Goal: Use online tool/utility: Utilize a website feature to perform a specific function

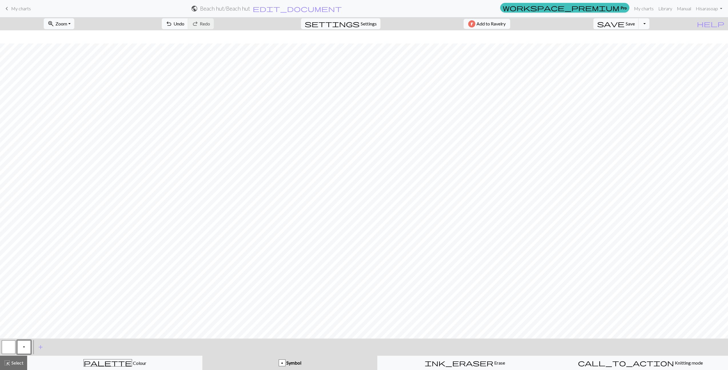
scroll to position [13, 0]
click at [674, 361] on span "Knitting mode" at bounding box center [688, 362] width 29 height 5
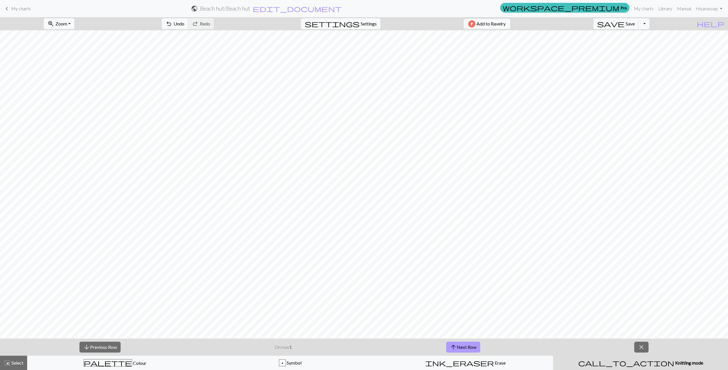
click at [466, 344] on button "arrow_upward Next Row" at bounding box center [463, 346] width 34 height 11
click at [457, 342] on button "arrow_upward Next Row" at bounding box center [463, 346] width 34 height 11
click at [467, 347] on button "arrow_upward Next Row" at bounding box center [463, 346] width 34 height 11
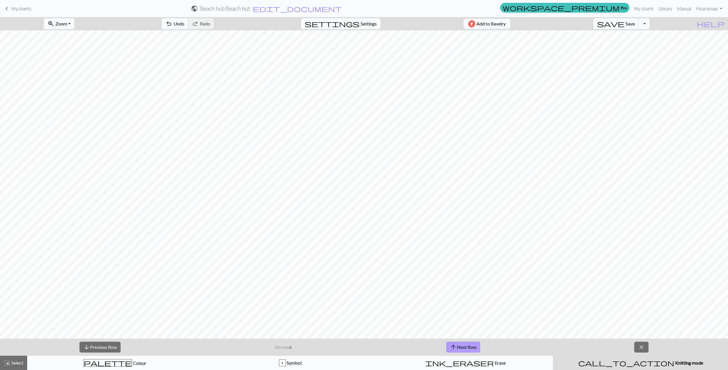
click at [466, 346] on button "arrow_upward Next Row" at bounding box center [463, 346] width 34 height 11
click at [459, 344] on button "arrow_upward Next Row" at bounding box center [463, 346] width 34 height 11
click at [459, 344] on button "arrow_upward Next Row" at bounding box center [464, 346] width 34 height 11
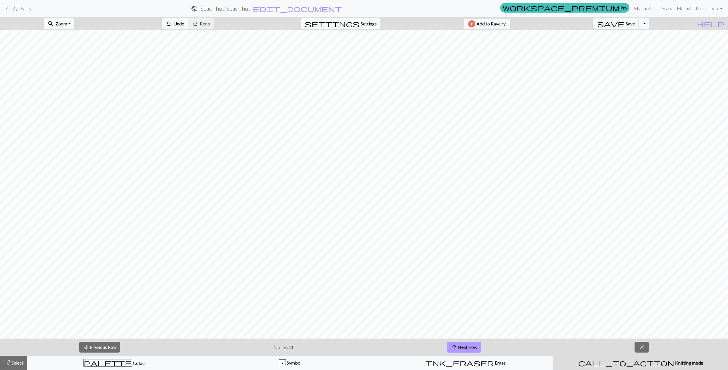
click at [459, 344] on button "arrow_upward Next Row" at bounding box center [464, 346] width 34 height 11
click at [459, 343] on button "arrow_upward Next Row" at bounding box center [464, 346] width 34 height 11
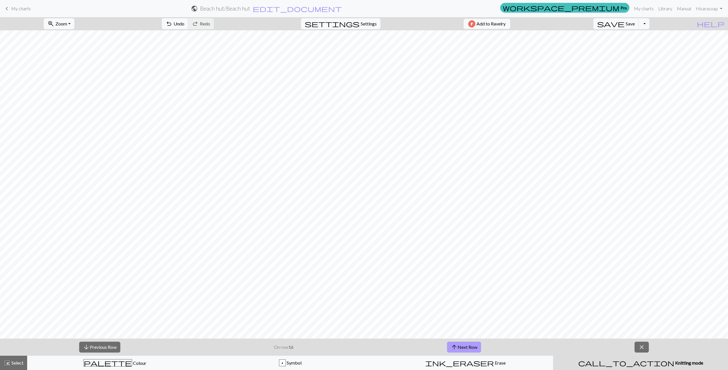
click at [459, 343] on button "arrow_upward Next Row" at bounding box center [464, 346] width 34 height 11
click at [459, 345] on button "arrow_upward Next Row" at bounding box center [464, 346] width 34 height 11
click at [466, 347] on button "arrow_upward Next Row" at bounding box center [464, 346] width 34 height 11
click at [459, 348] on button "arrow_upward Next Row" at bounding box center [464, 346] width 34 height 11
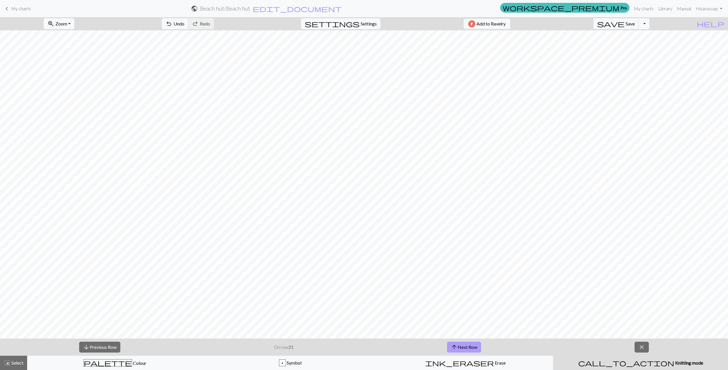
click at [459, 348] on button "arrow_upward Next Row" at bounding box center [464, 346] width 34 height 11
click at [291, 361] on span "Symbol" at bounding box center [294, 362] width 16 height 5
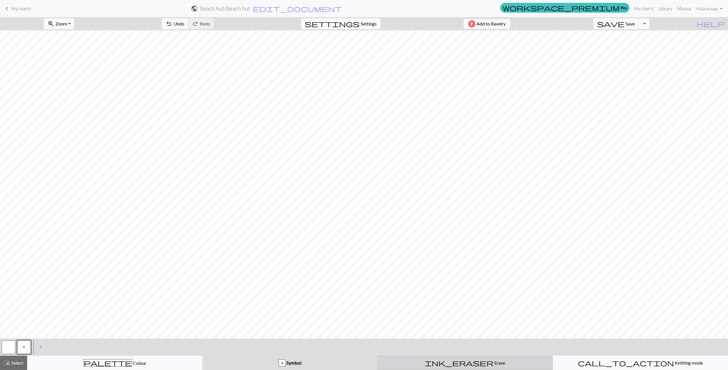
click at [440, 361] on div "ink_eraser Erase Erase" at bounding box center [465, 362] width 168 height 7
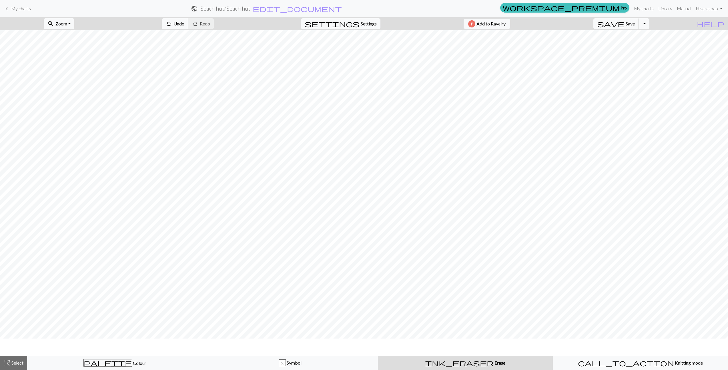
scroll to position [0, 0]
click at [259, 362] on div "x Symbol" at bounding box center [290, 362] width 168 height 7
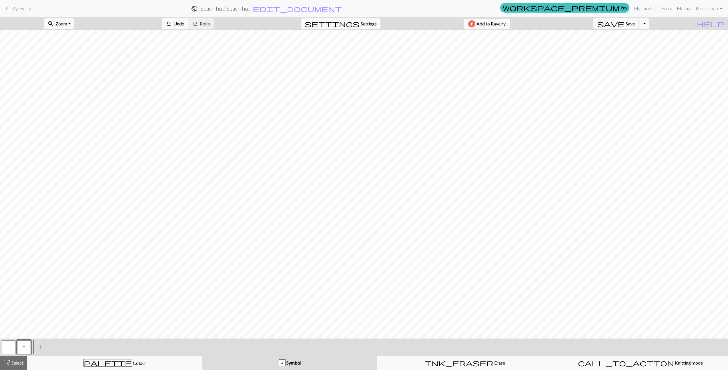
click at [11, 346] on button "button" at bounding box center [9, 347] width 14 height 14
click at [28, 346] on button "p" at bounding box center [24, 347] width 14 height 14
drag, startPoint x: 7, startPoint y: 345, endPoint x: 30, endPoint y: 341, distance: 23.5
click at [7, 345] on button "button" at bounding box center [9, 347] width 14 height 14
click at [24, 347] on span "p" at bounding box center [24, 346] width 2 height 5
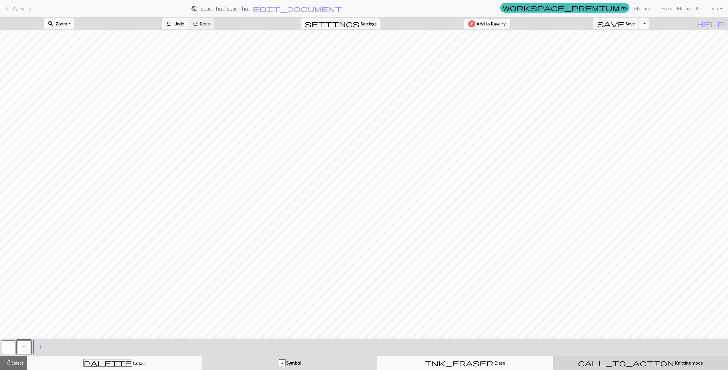
click at [610, 366] on button "call_to_action Knitting mode Knitting mode" at bounding box center [640, 362] width 175 height 14
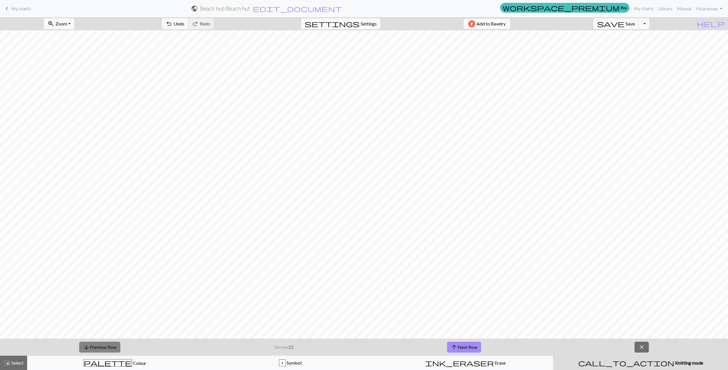
click at [89, 343] on button "arrow_downward Previous Row" at bounding box center [99, 346] width 41 height 11
click at [89, 344] on button "arrow_downward Previous Row" at bounding box center [99, 346] width 41 height 11
click at [453, 345] on span "arrow_upward" at bounding box center [454, 347] width 7 height 8
click at [450, 344] on button "arrow_upward Next Row" at bounding box center [464, 346] width 34 height 11
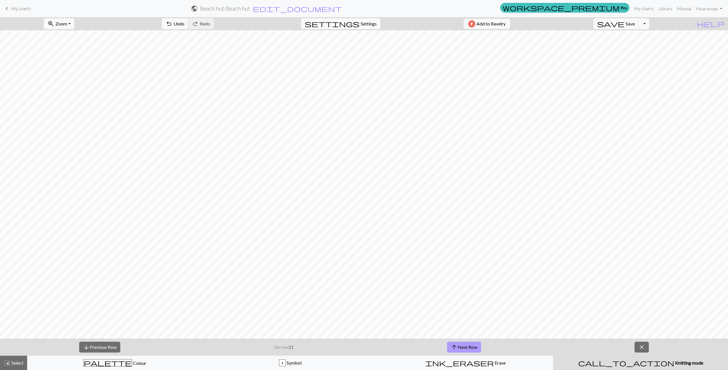
click at [450, 344] on button "arrow_upward Next Row" at bounding box center [464, 346] width 34 height 11
click at [451, 348] on span "arrow_upward" at bounding box center [454, 347] width 7 height 8
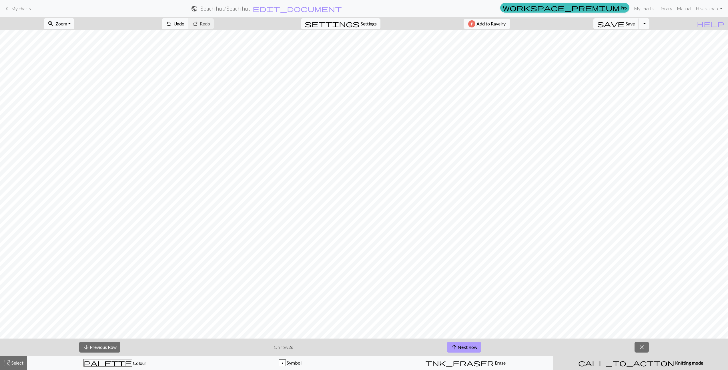
click at [451, 348] on span "arrow_upward" at bounding box center [454, 347] width 7 height 8
click at [465, 347] on button "arrow_upward Next Row" at bounding box center [464, 346] width 34 height 11
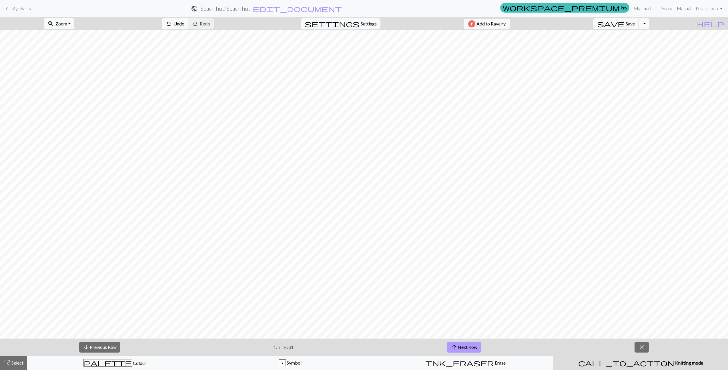
click at [465, 345] on button "arrow_upward Next Row" at bounding box center [464, 346] width 34 height 11
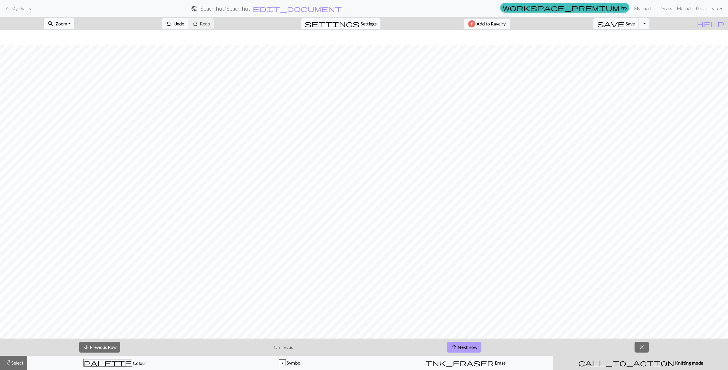
scroll to position [15, 0]
